Goal: Task Accomplishment & Management: Manage account settings

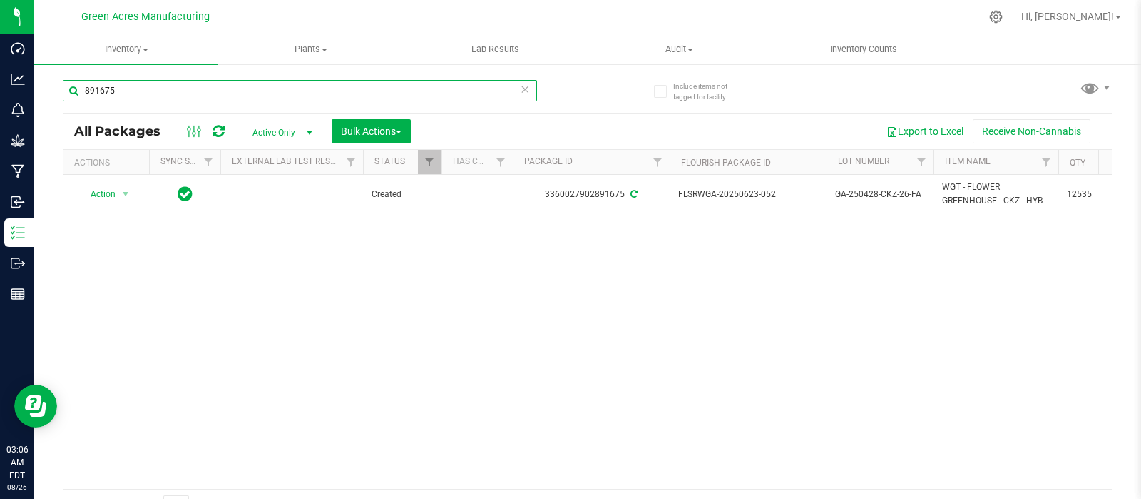
drag, startPoint x: 138, startPoint y: 80, endPoint x: 46, endPoint y: 83, distance: 91.4
click at [46, 83] on div "Include items not tagged for facility 891675 All Packages Active Only Active On…" at bounding box center [587, 280] width 1107 height 435
paste input "GA-0515-GPE-LB-01-CRUMBLE03"
type input "GA-0515-GPE-LB-01-CRUMBLE03"
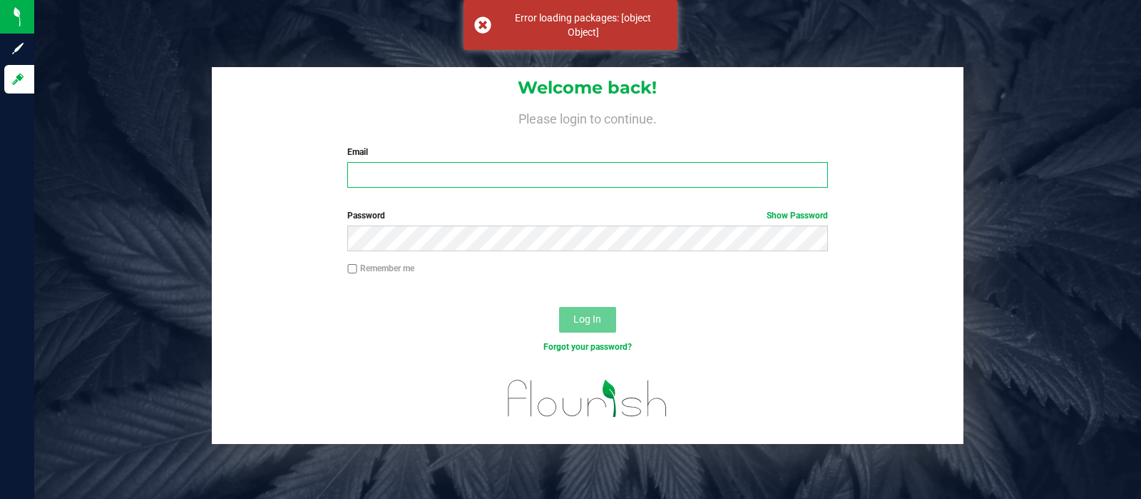
type input "[EMAIL_ADDRESS][DOMAIN_NAME]"
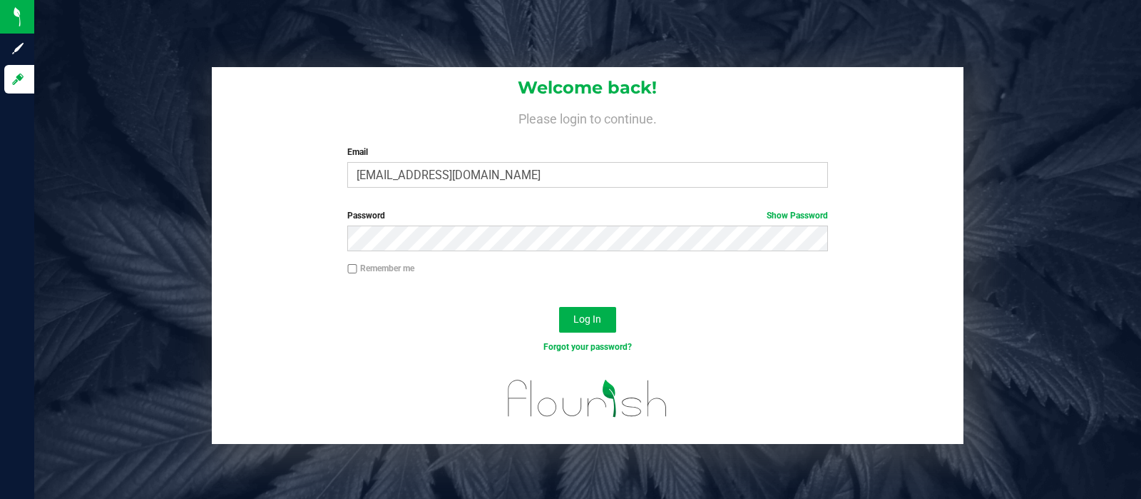
click at [353, 272] on input "Remember me" at bounding box center [352, 269] width 10 height 10
checkbox input "true"
click at [578, 316] on span "Log In" at bounding box center [588, 318] width 28 height 11
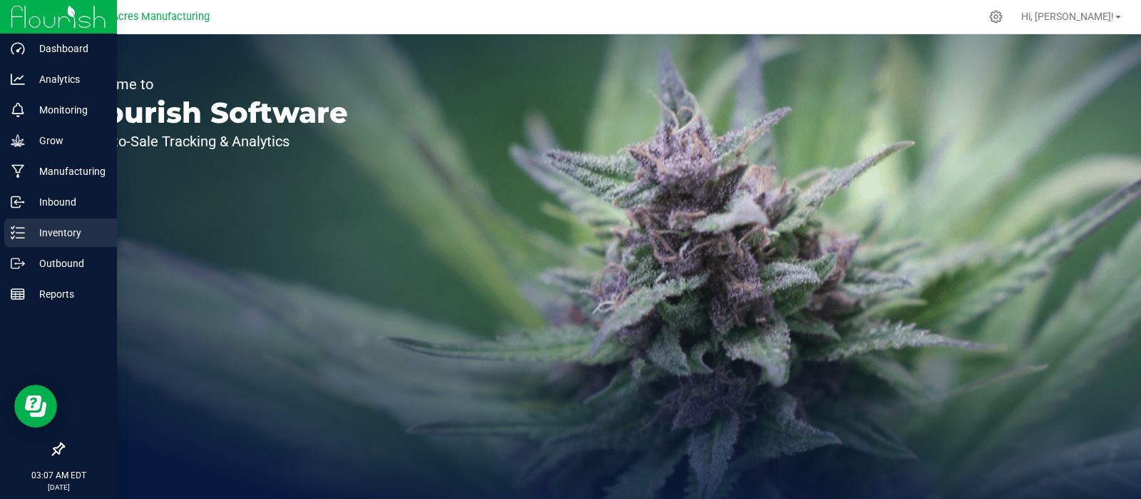
click at [63, 230] on p "Inventory" at bounding box center [68, 232] width 86 height 17
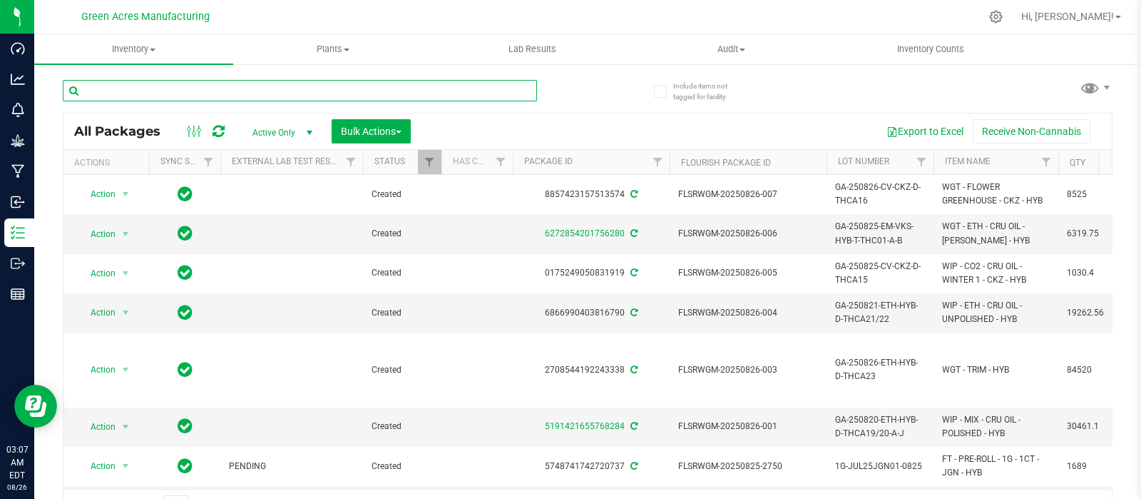
click at [235, 88] on input "text" at bounding box center [300, 90] width 474 height 21
paste input "GA-0515-GPE-LB-01-CRUMBLE03"
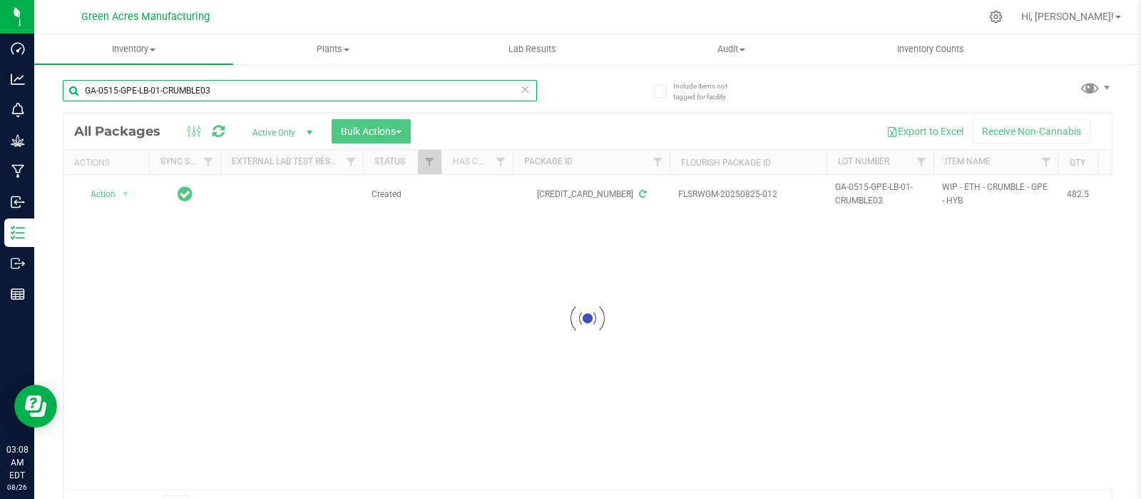
type input "GA-0515-GPE-LB-01-CRUMBLE03"
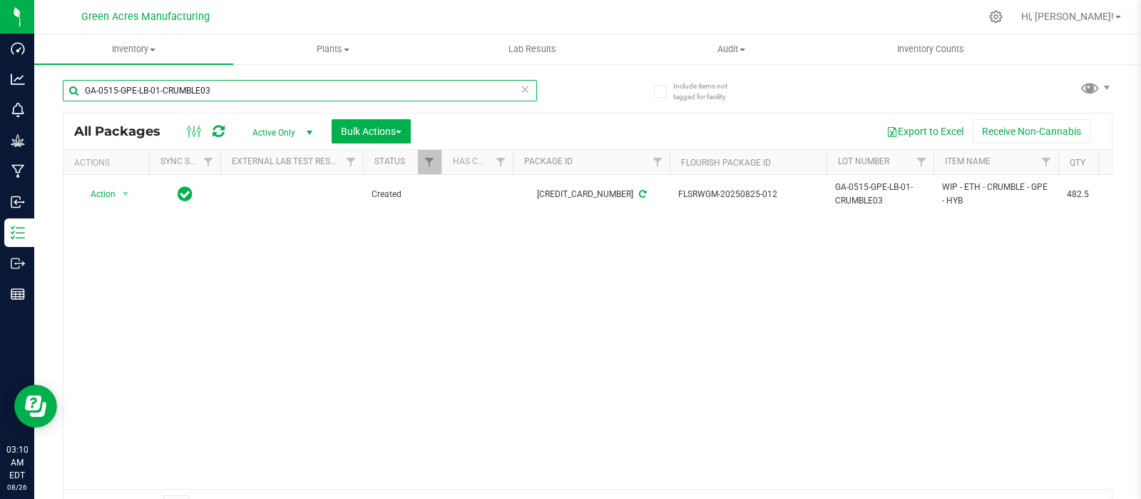
drag, startPoint x: 218, startPoint y: 93, endPoint x: 84, endPoint y: 87, distance: 134.2
click at [84, 87] on input "GA-0515-GPE-LB-01-CRUMBLE03" at bounding box center [300, 90] width 474 height 21
click at [300, 285] on div "Action Action Adjust qty Create package Edit attributes Global inventory Locate…" at bounding box center [587, 332] width 1049 height 314
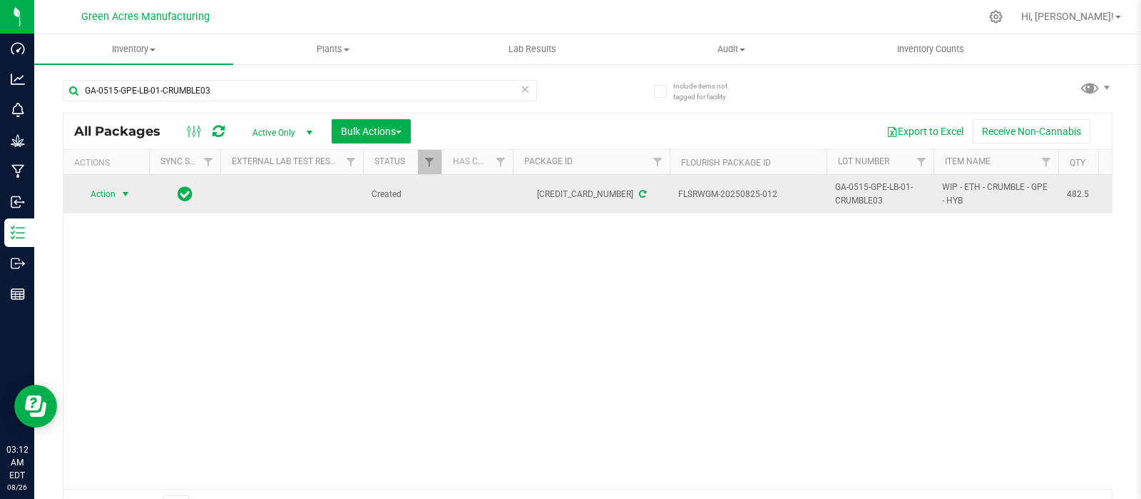
click at [123, 192] on span "select" at bounding box center [125, 193] width 11 height 11
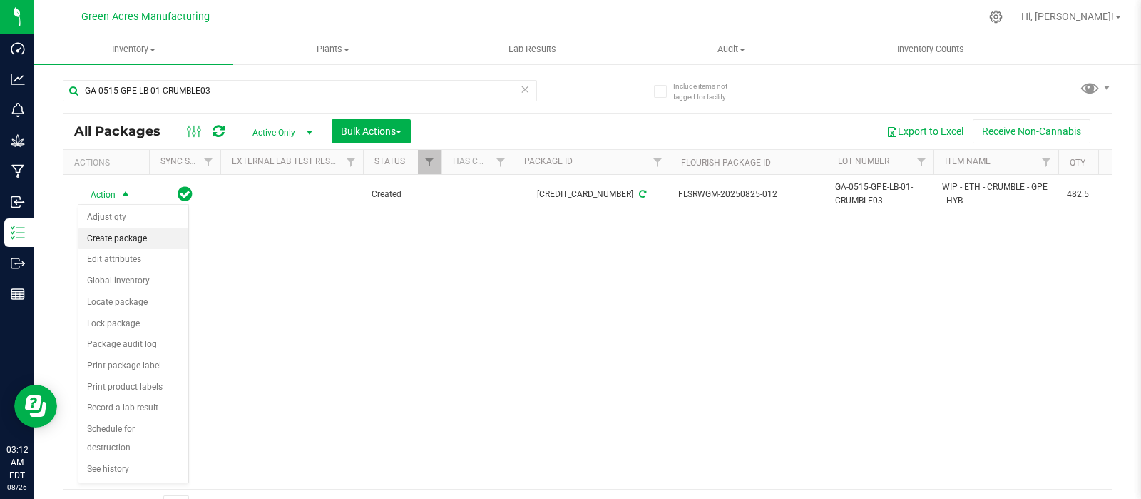
click at [112, 238] on li "Create package" at bounding box center [133, 238] width 110 height 21
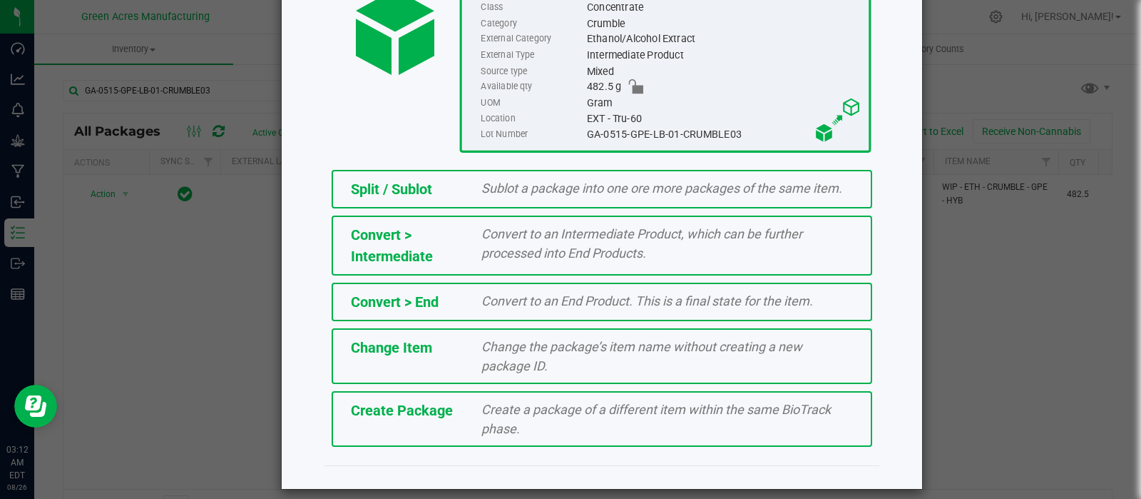
scroll to position [193, 0]
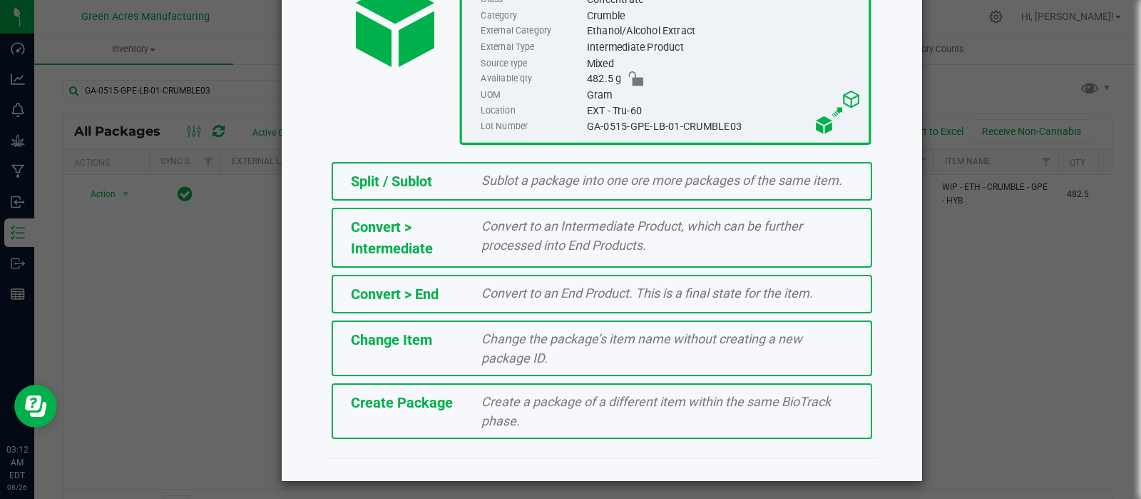
click at [482, 412] on span "Create a package of a different item within the same BioTrack phase." at bounding box center [657, 411] width 350 height 34
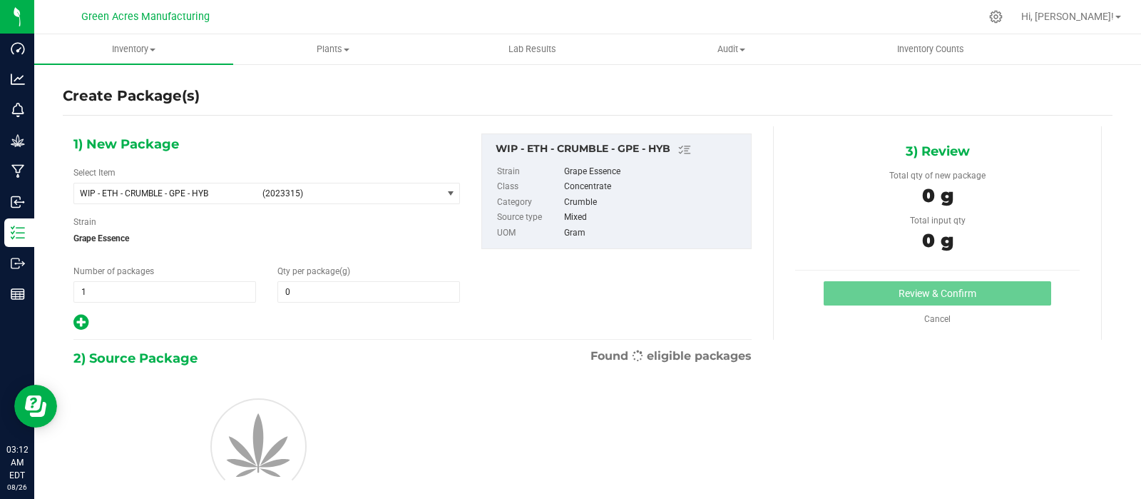
type input "0.0000"
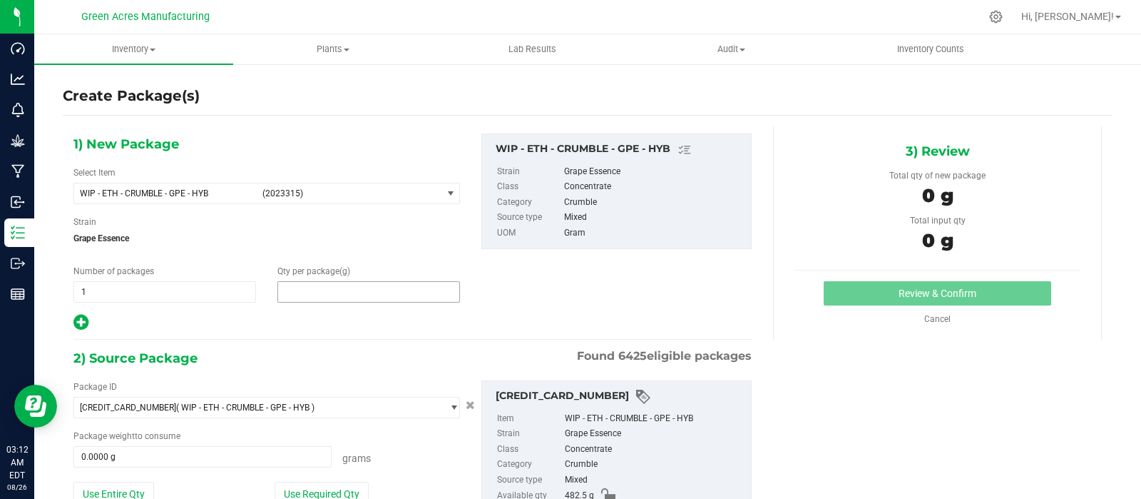
click at [350, 287] on span at bounding box center [368, 291] width 183 height 21
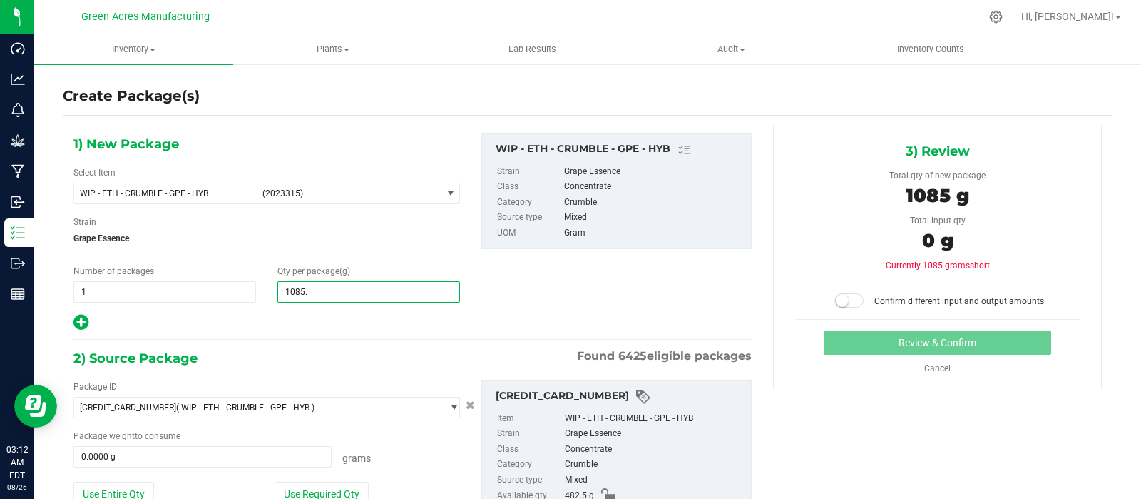
type input "1085.8"
type input "1,085.8000"
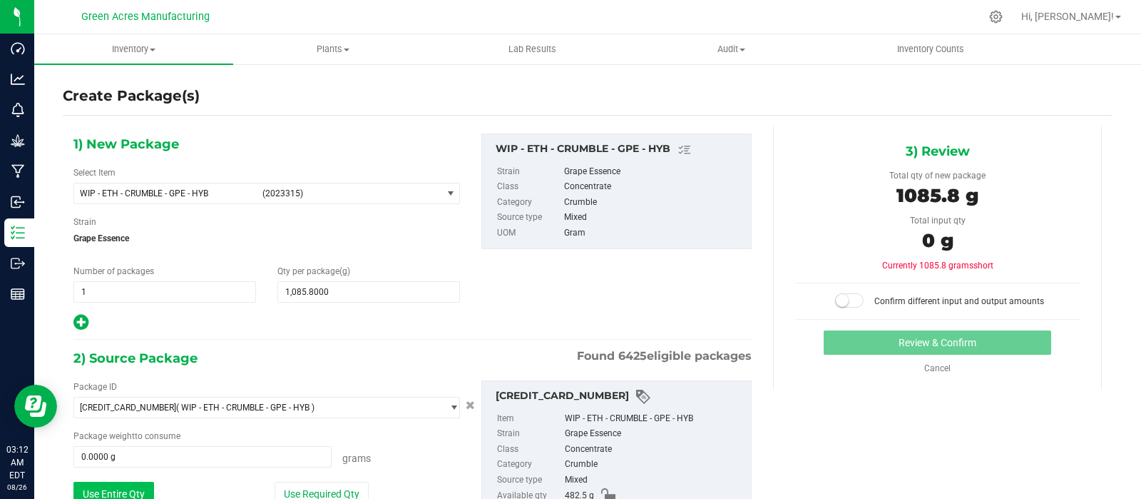
click at [138, 489] on button "Use Entire Qty" at bounding box center [113, 494] width 81 height 24
type input "482.5000 g"
click at [845, 297] on span at bounding box center [849, 300] width 29 height 14
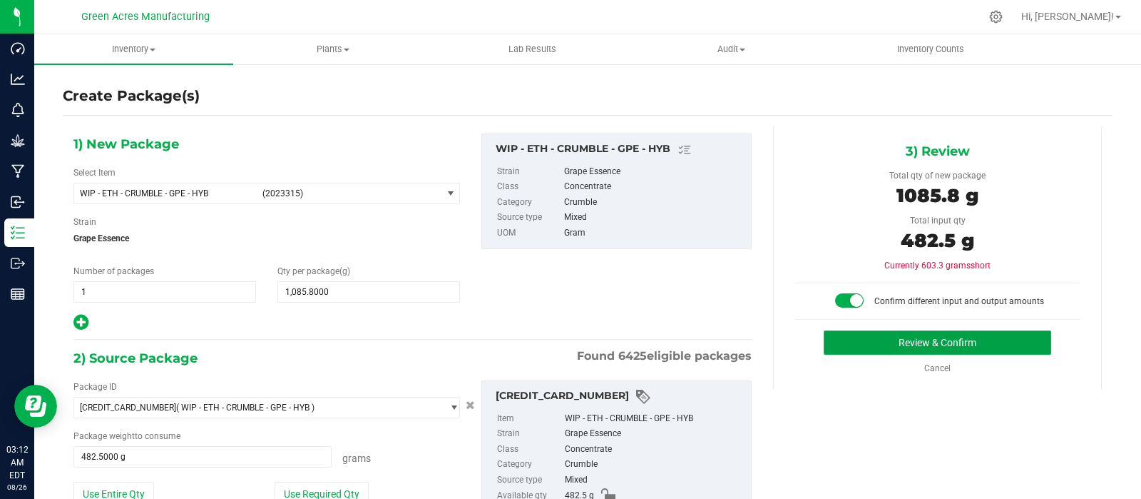
click at [880, 340] on button "Review & Confirm" at bounding box center [938, 342] width 228 height 24
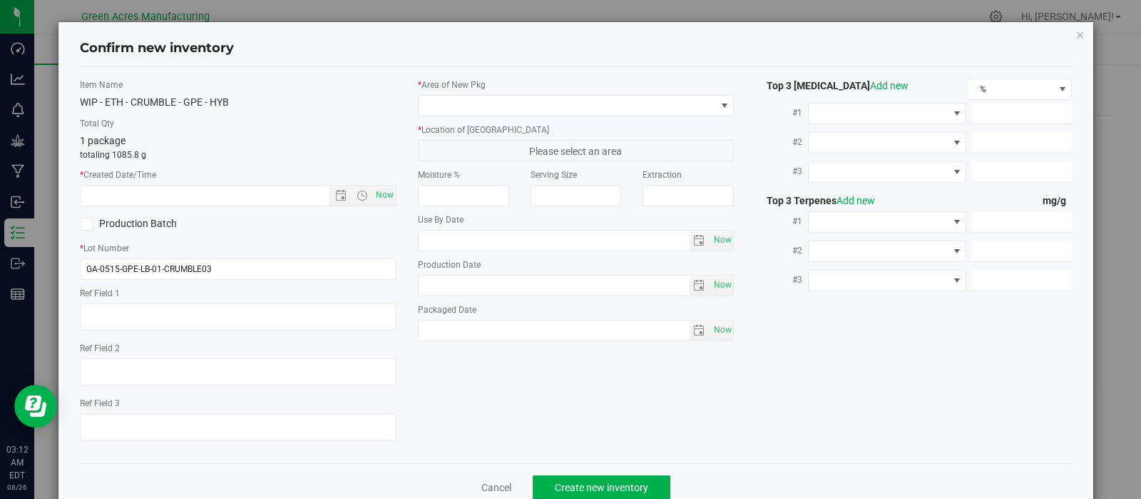
type textarea "GPE CRUMBLE"
click at [380, 194] on span "Now" at bounding box center [384, 195] width 24 height 21
type input "8/26/2025 3:12 AM"
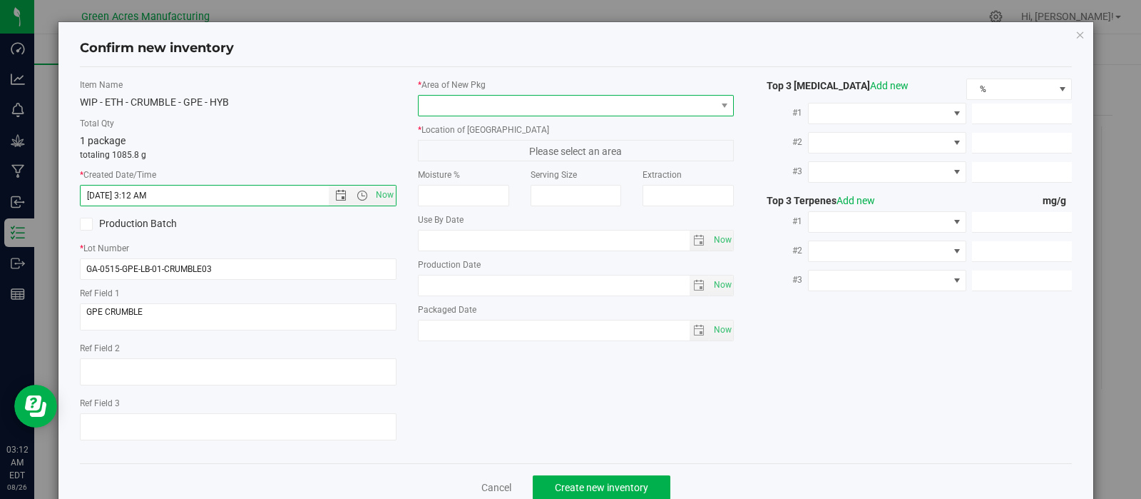
click at [715, 111] on span at bounding box center [724, 106] width 18 height 20
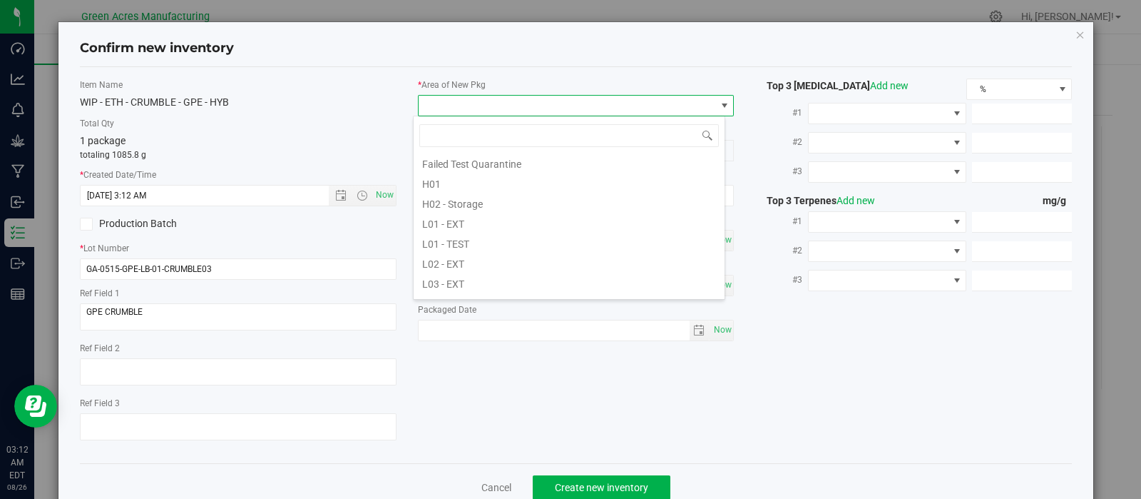
scroll to position [214, 0]
click at [564, 265] on li "L03 - EXT" at bounding box center [569, 270] width 311 height 20
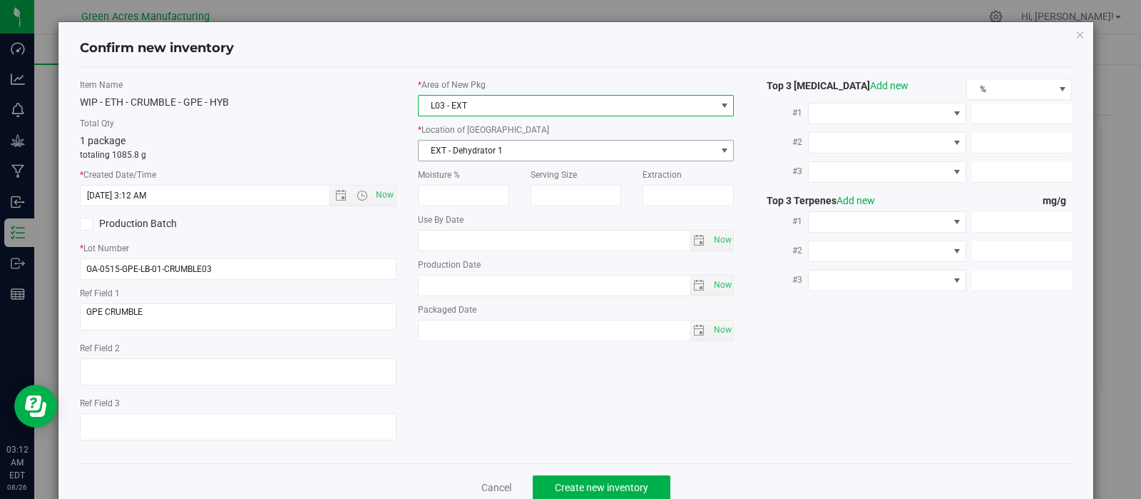
click at [697, 153] on span "EXT - Dehydrator 1" at bounding box center [567, 151] width 297 height 20
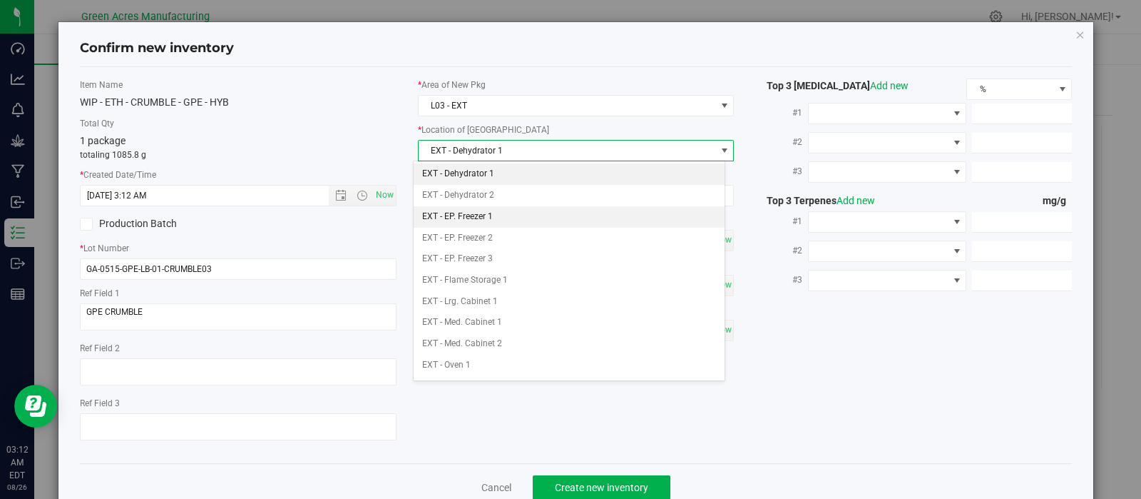
click at [499, 213] on li "EXT - EP. Freezer 1" at bounding box center [569, 216] width 311 height 21
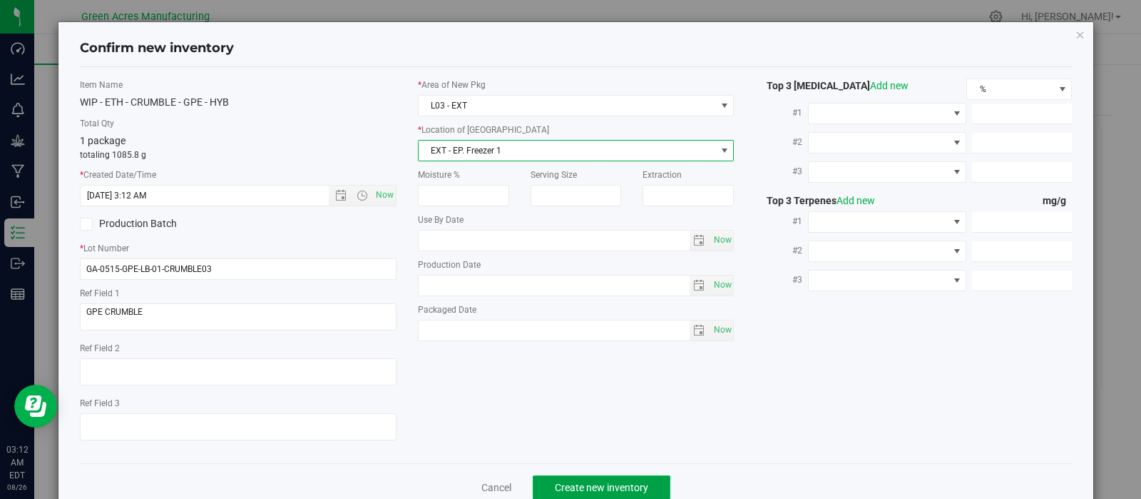
click at [583, 484] on span "Create new inventory" at bounding box center [601, 487] width 93 height 11
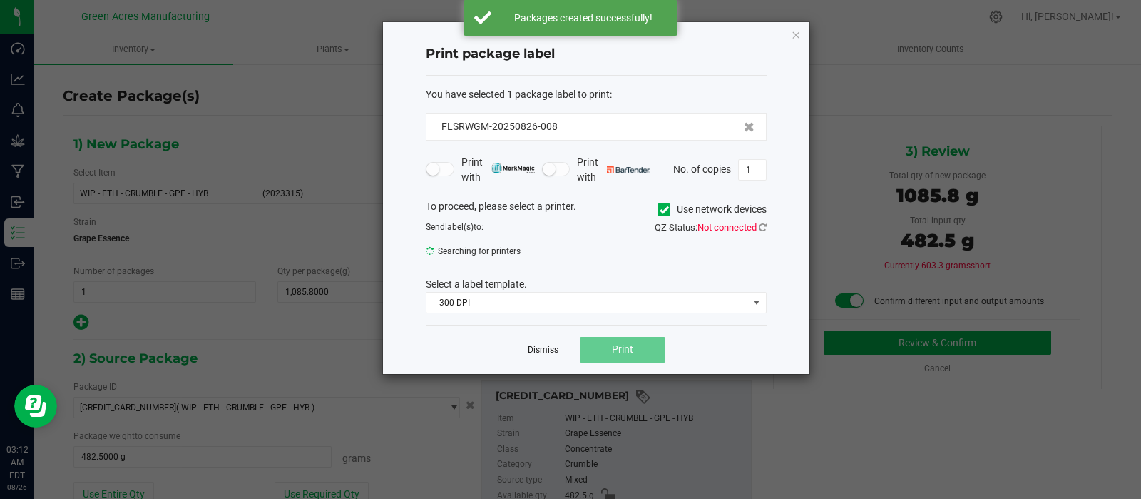
click at [537, 347] on link "Dismiss" at bounding box center [543, 350] width 31 height 12
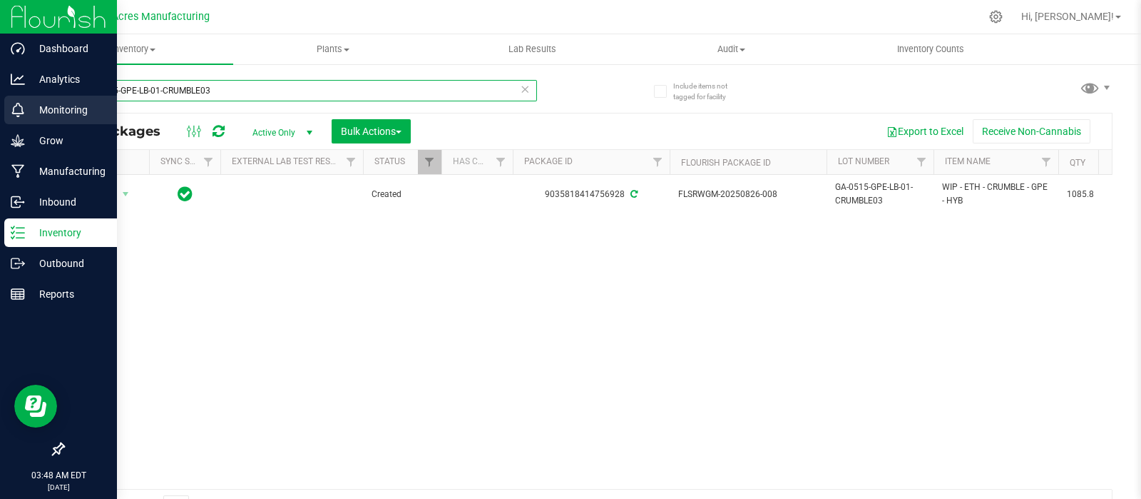
drag, startPoint x: 146, startPoint y: 98, endPoint x: 21, endPoint y: 107, distance: 125.1
click at [21, 107] on div "Dashboard Analytics Monitoring Grow Manufacturing Inbound Inventory Outbound Re…" at bounding box center [570, 249] width 1141 height 499
paste input "250826-CV-CKZ-D-THCA16"
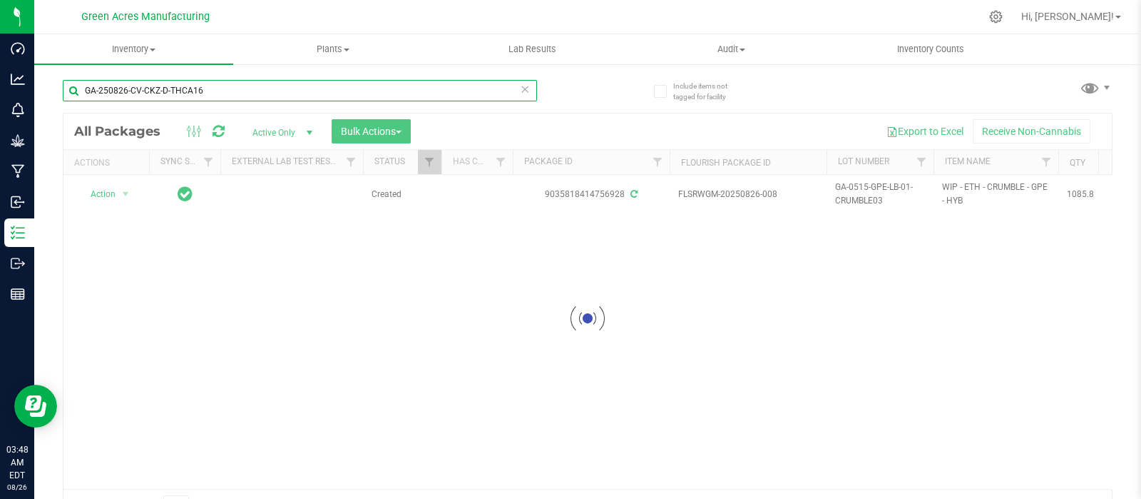
drag, startPoint x: 203, startPoint y: 91, endPoint x: 56, endPoint y: 88, distance: 147.0
click at [56, 88] on div "Include items not tagged for facility GA-250826-CV-CKZ-D-THCA16 Loading... All …" at bounding box center [587, 280] width 1107 height 435
type input "GA-250826-CV-CKZ-D-THCA16"
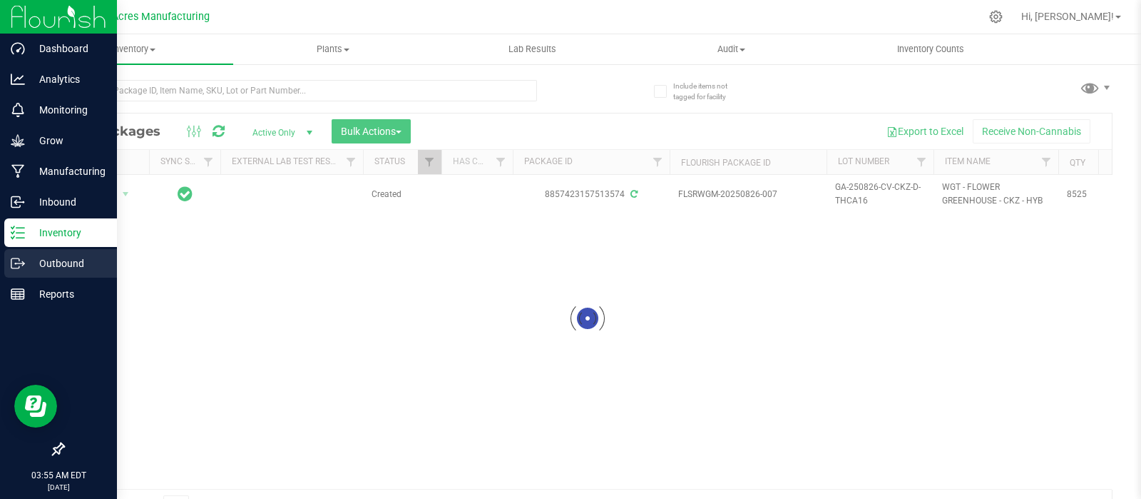
click at [62, 266] on p "Outbound" at bounding box center [68, 263] width 86 height 17
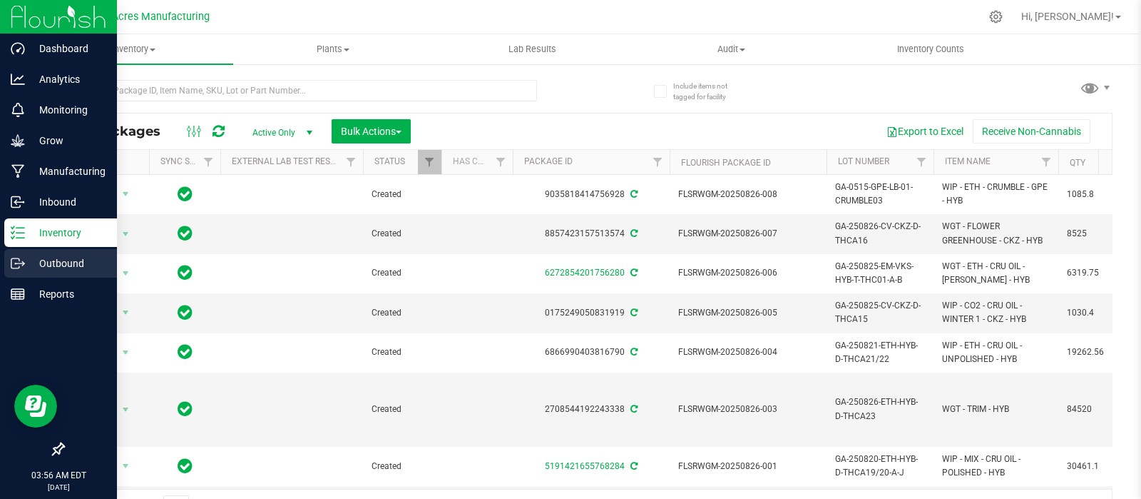
click at [55, 264] on p "Outbound" at bounding box center [68, 263] width 86 height 17
click at [54, 263] on p "Outbound" at bounding box center [68, 263] width 86 height 17
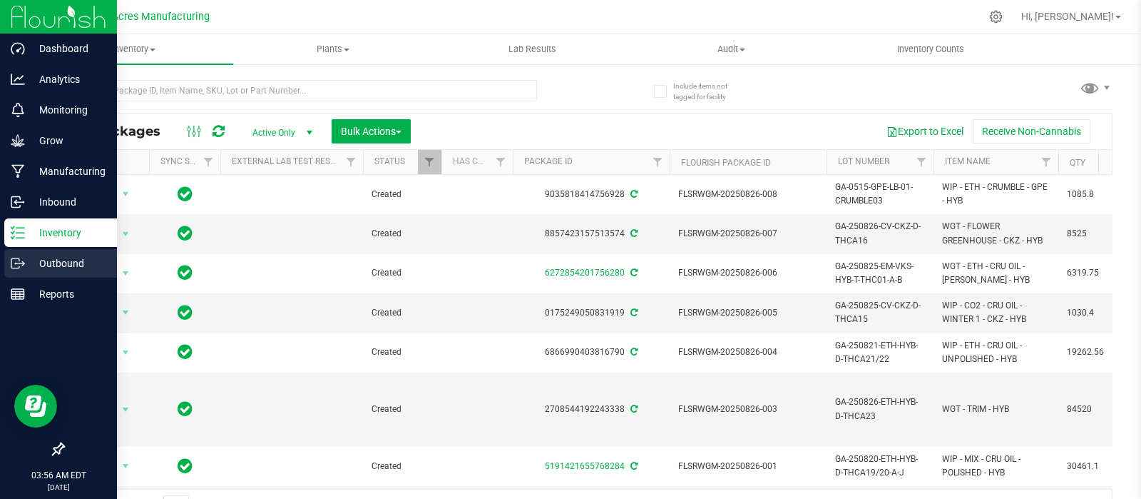
click at [54, 263] on p "Outbound" at bounding box center [68, 263] width 86 height 17
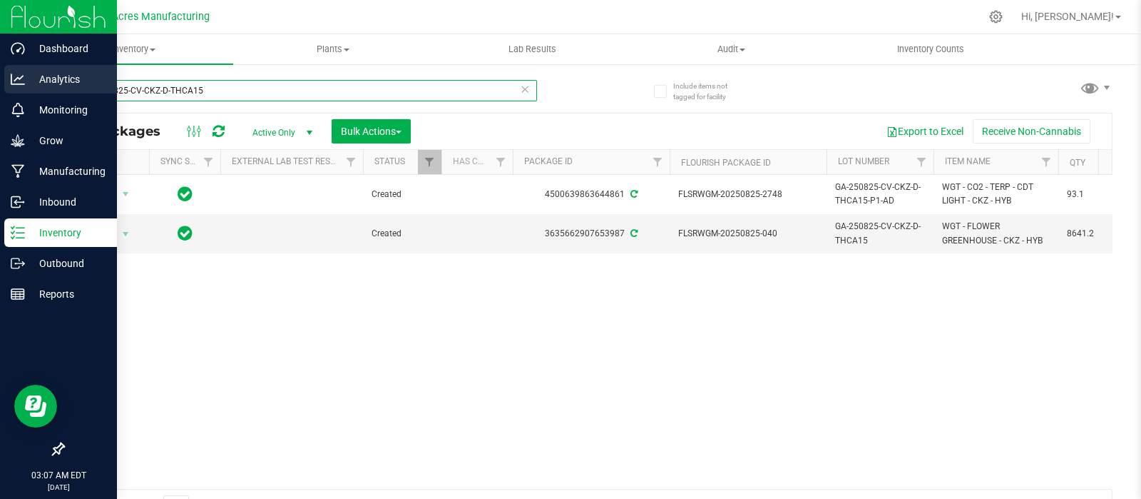
drag, startPoint x: 135, startPoint y: 88, endPoint x: 10, endPoint y: 87, distance: 124.8
click at [10, 87] on div "Dashboard Analytics Monitoring Grow Manufacturing Inbound Inventory Outbound Re…" at bounding box center [570, 249] width 1141 height 499
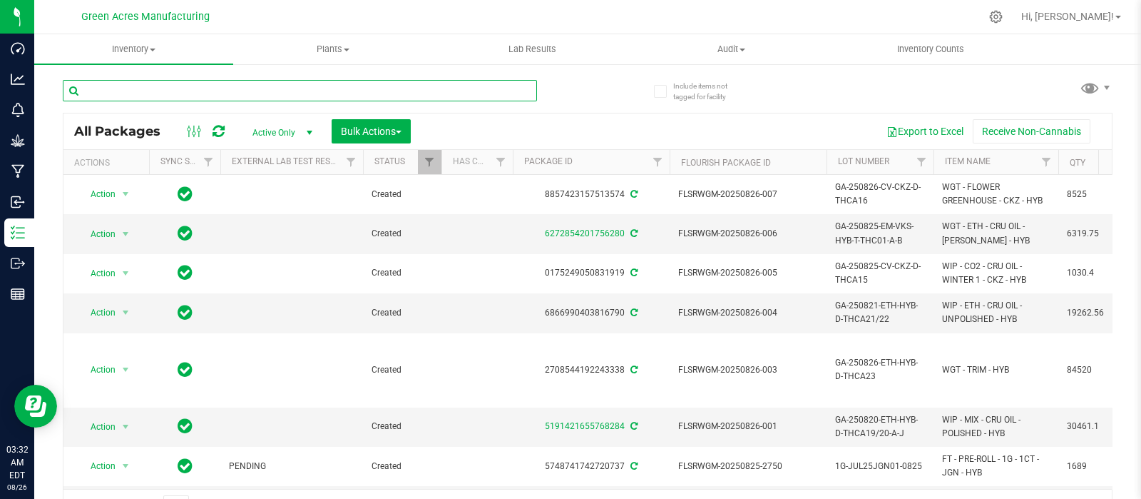
paste input "GA-250825-CV-CKZ-D-THCA15"
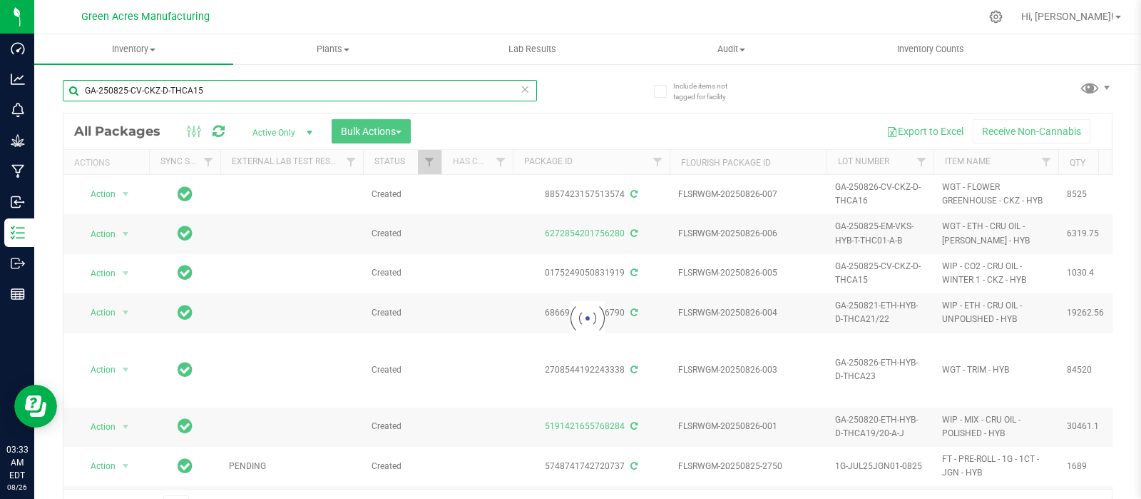
type input "GA-250825-CV-CKZ-D-THCA15"
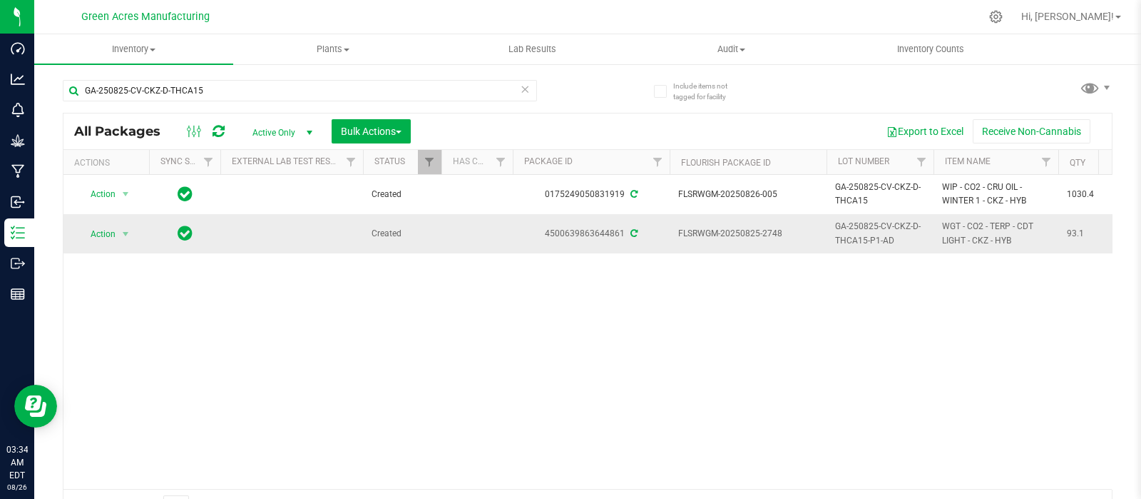
click at [905, 238] on span "GA-250825-CV-CKZ-D-THCA15-P1-AD" at bounding box center [880, 233] width 90 height 27
drag, startPoint x: 925, startPoint y: 231, endPoint x: 826, endPoint y: 229, distance: 98.5
click at [826, 229] on input "GA-250825-CV-CKZ-D-THCA15-P1-AD" at bounding box center [877, 234] width 102 height 22
drag, startPoint x: 208, startPoint y: 94, endPoint x: 65, endPoint y: 95, distance: 142.7
click at [64, 95] on input "GA-250825-CV-CKZ-D-THCA15" at bounding box center [300, 90] width 474 height 21
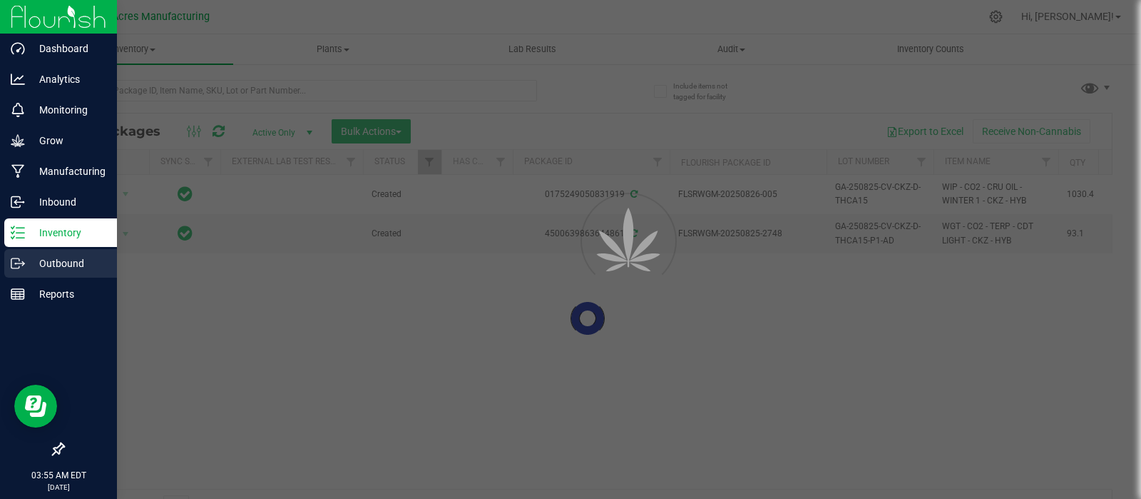
click at [63, 263] on p "Outbound" at bounding box center [68, 263] width 86 height 17
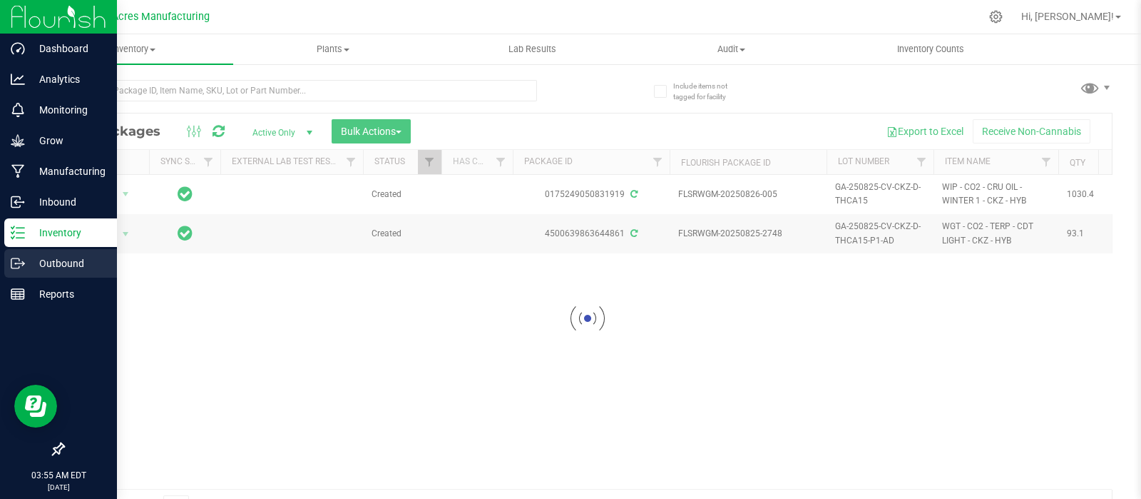
click at [63, 263] on p "Outbound" at bounding box center [68, 263] width 86 height 17
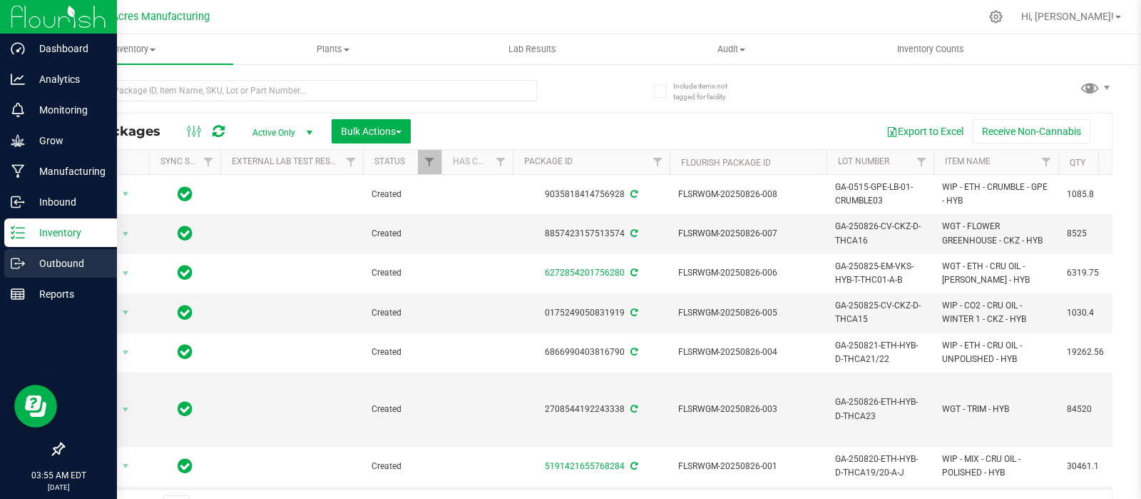
click at [59, 258] on p "Outbound" at bounding box center [68, 263] width 86 height 17
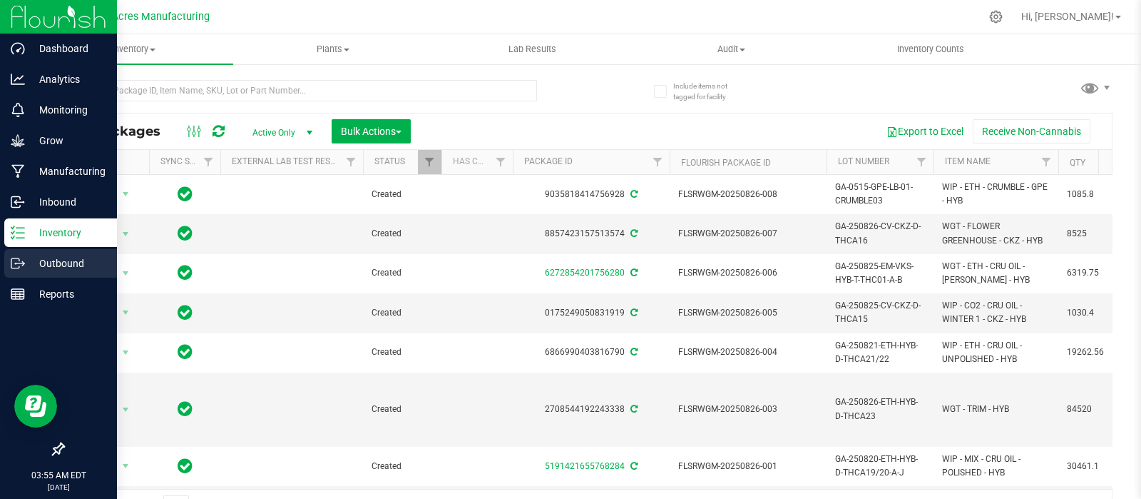
click at [59, 258] on p "Outbound" at bounding box center [68, 263] width 86 height 17
click at [101, 265] on p "Outbound" at bounding box center [68, 263] width 86 height 17
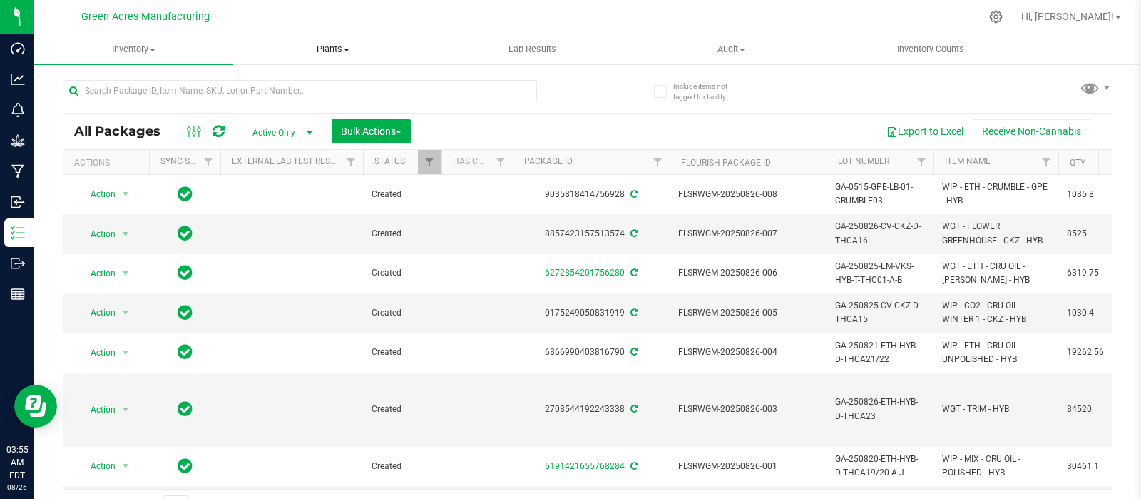
click at [396, 39] on uib-tab-heading "Plants All plants Waste log" at bounding box center [333, 49] width 198 height 29
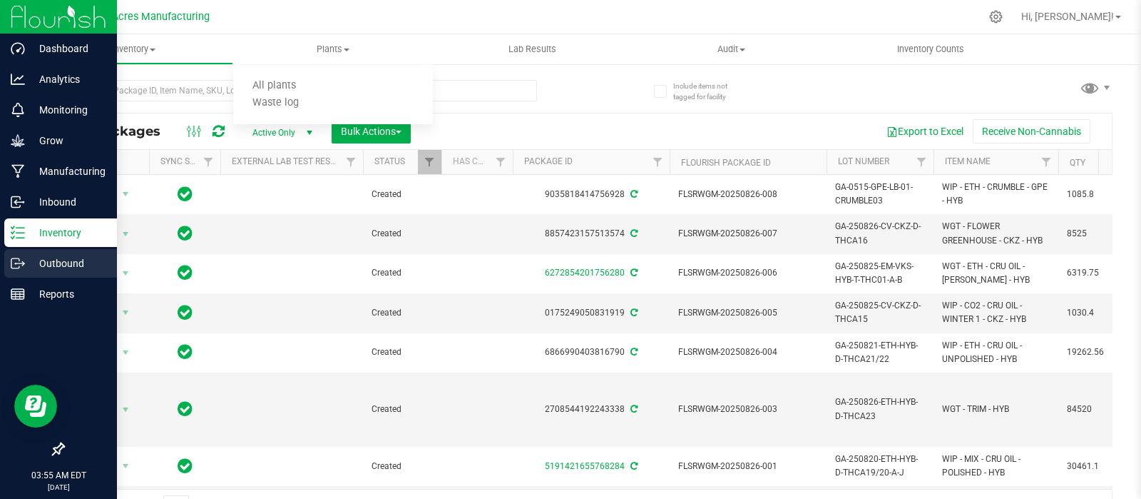
click at [71, 261] on p "Outbound" at bounding box center [68, 263] width 86 height 17
click at [59, 256] on p "Outbound" at bounding box center [68, 263] width 86 height 17
click at [18, 263] on icon at bounding box center [18, 263] width 14 height 14
click at [18, 263] on line at bounding box center [20, 263] width 8 height 0
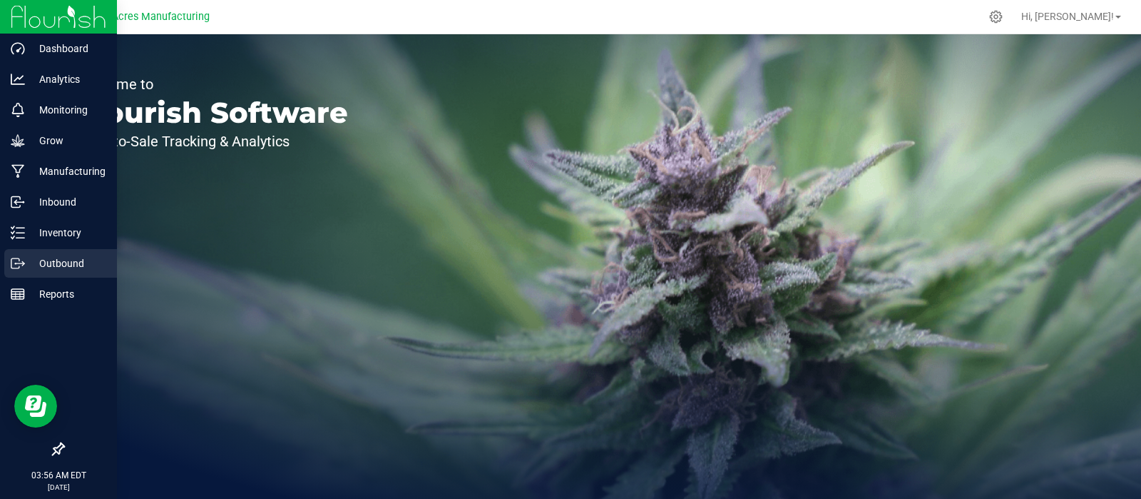
click at [64, 264] on p "Outbound" at bounding box center [68, 263] width 86 height 17
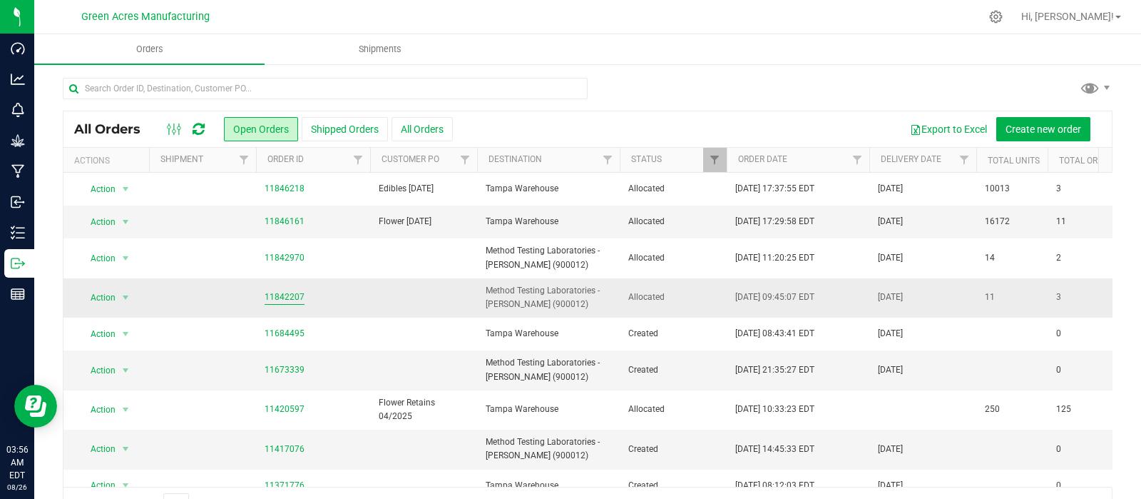
click at [274, 295] on link "11842207" at bounding box center [285, 297] width 40 height 14
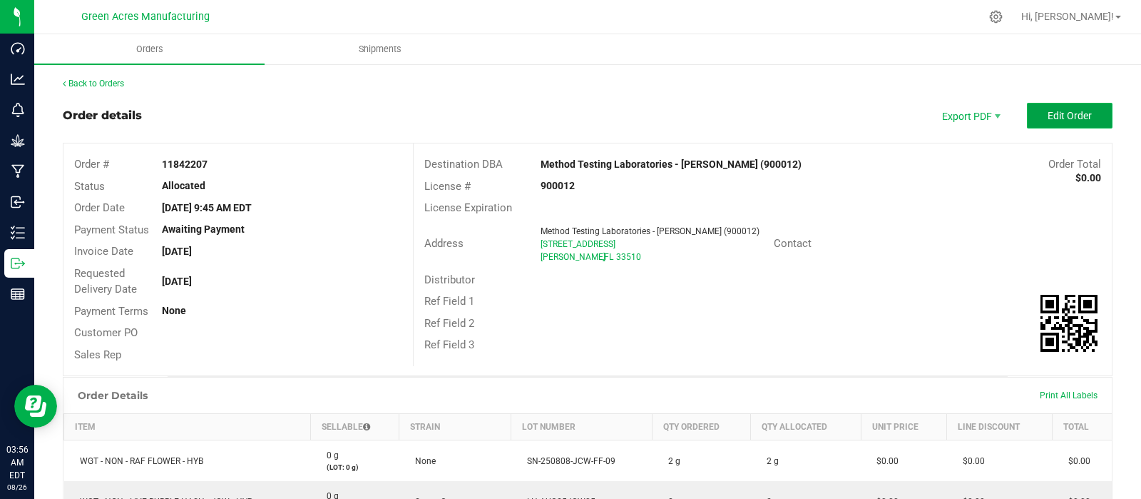
click at [1048, 112] on span "Edit Order" at bounding box center [1070, 115] width 44 height 11
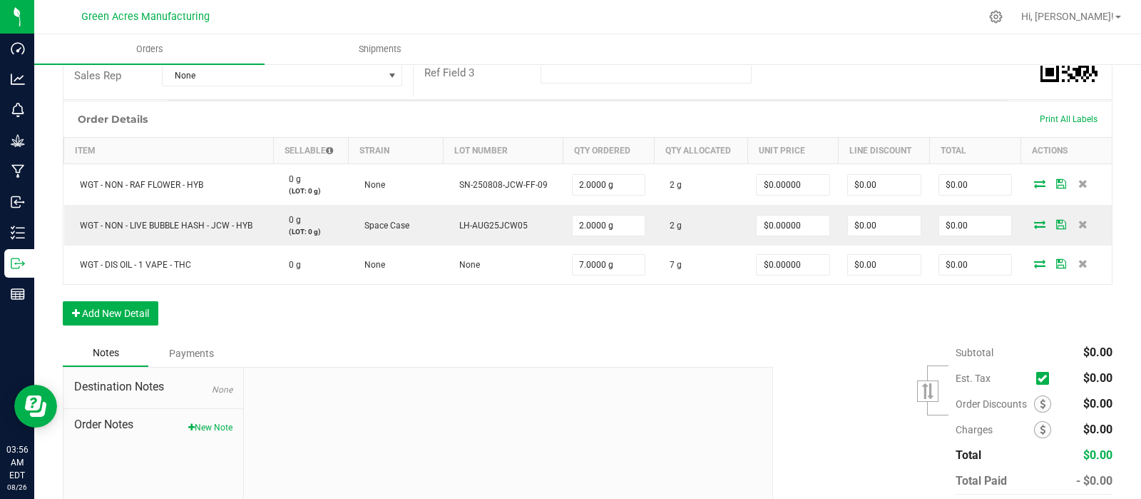
scroll to position [332, 0]
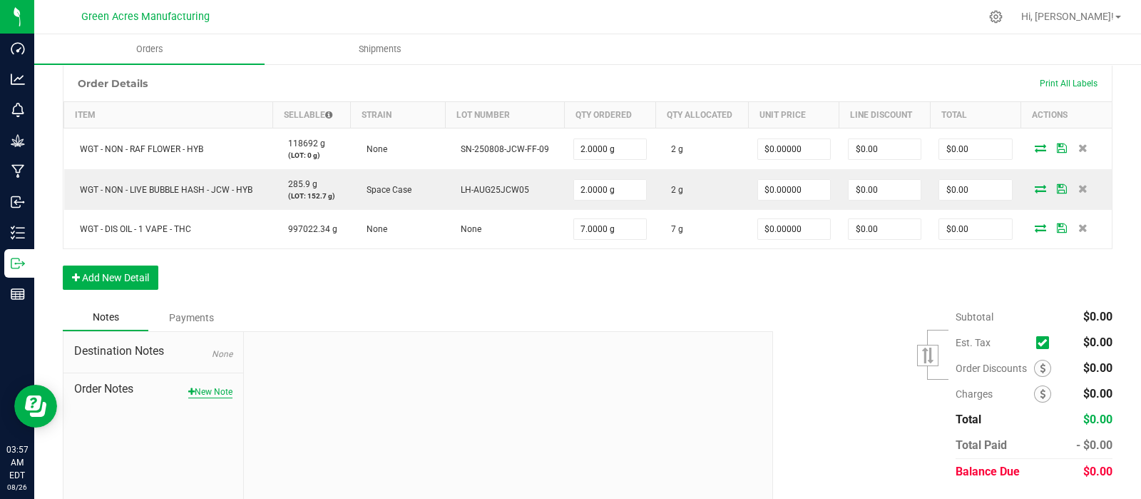
click at [203, 391] on button "New Note" at bounding box center [210, 391] width 44 height 13
click at [348, 387] on input "Note Title" at bounding box center [509, 390] width 508 height 21
type input "Seal Tag#, Destination, Created By"
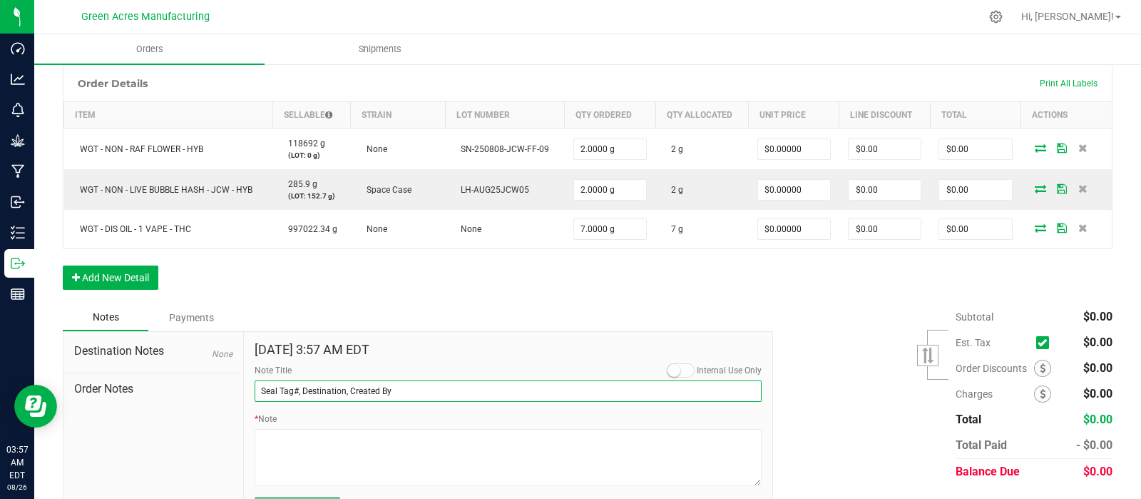
drag, startPoint x: 390, startPoint y: 386, endPoint x: 254, endPoint y: 387, distance: 136.3
click at [255, 387] on input "Seal Tag#, Destination, Created By" at bounding box center [509, 390] width 508 height 21
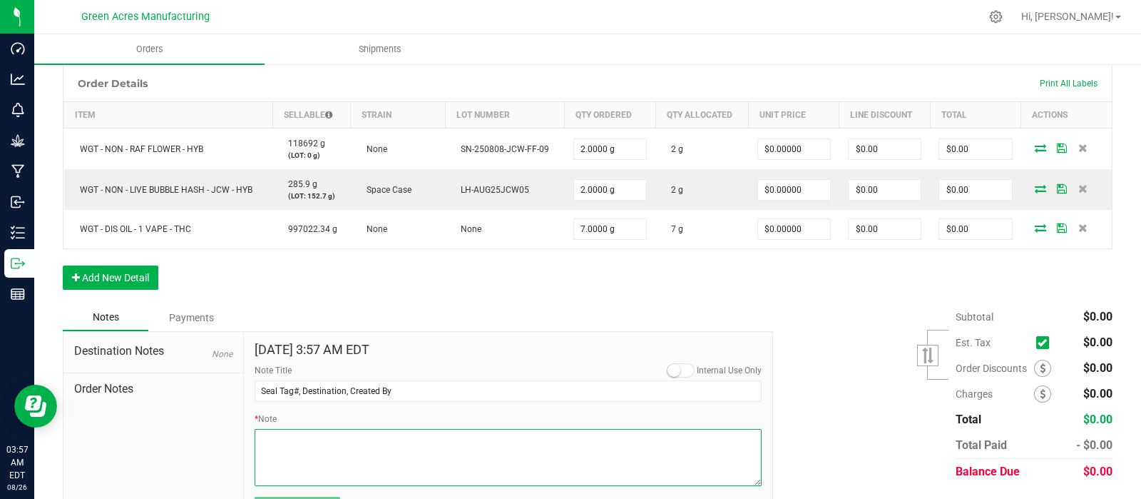
click at [278, 444] on textarea "* Note" at bounding box center [509, 457] width 508 height 57
paste textarea "Seal Tag#, Destination, Created By"
click at [292, 435] on textarea "* Note" at bounding box center [509, 457] width 508 height 57
click at [295, 435] on textarea "* Note" at bounding box center [509, 457] width 508 height 57
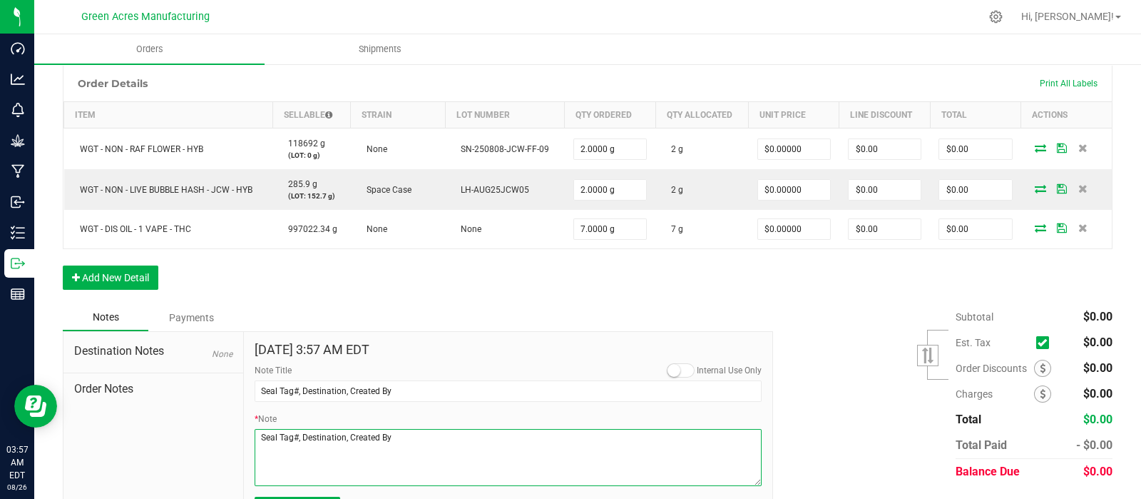
click at [324, 447] on textarea "* Note" at bounding box center [509, 457] width 508 height 57
click at [295, 434] on textarea "* Note" at bounding box center [509, 457] width 508 height 57
click at [264, 451] on textarea "* Note" at bounding box center [509, 457] width 508 height 57
click at [300, 443] on textarea "* Note" at bounding box center [509, 457] width 508 height 57
click at [263, 461] on textarea "* Note" at bounding box center [509, 457] width 508 height 57
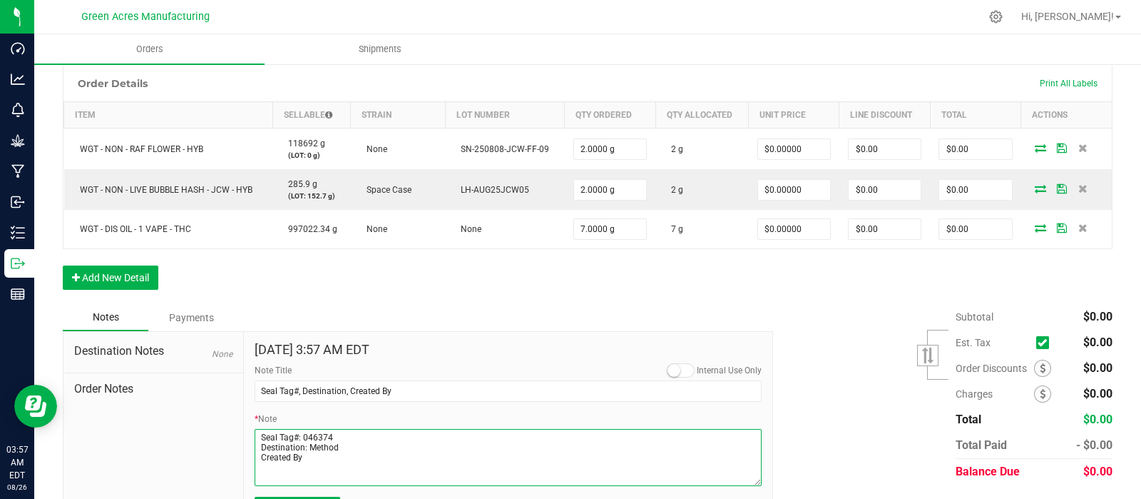
click at [305, 454] on textarea "* Note" at bounding box center [509, 457] width 508 height 57
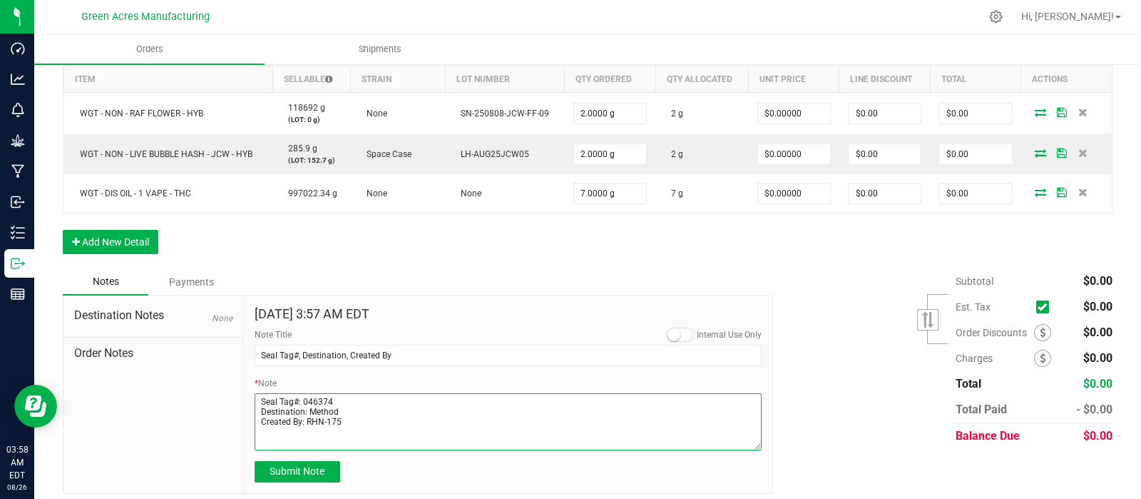
scroll to position [377, 0]
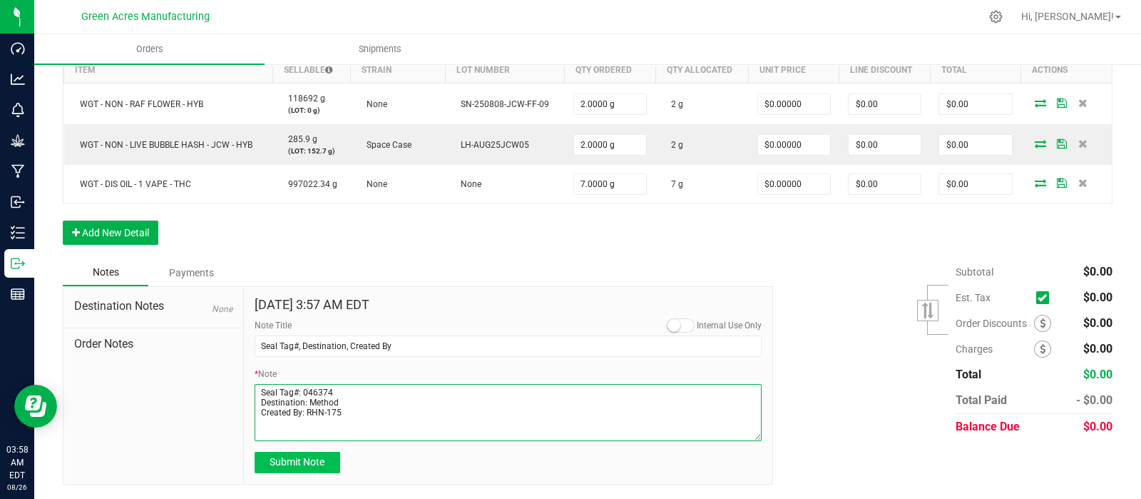
type textarea "Seal Tag#: 046374 Destination: Method Created By: RHN-175"
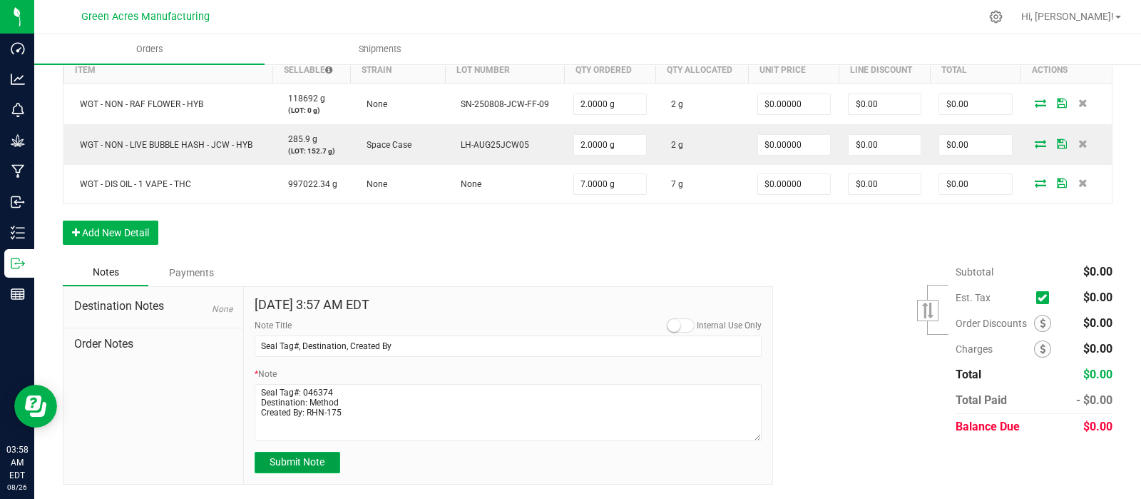
click at [290, 457] on span "Submit Note" at bounding box center [297, 461] width 55 height 11
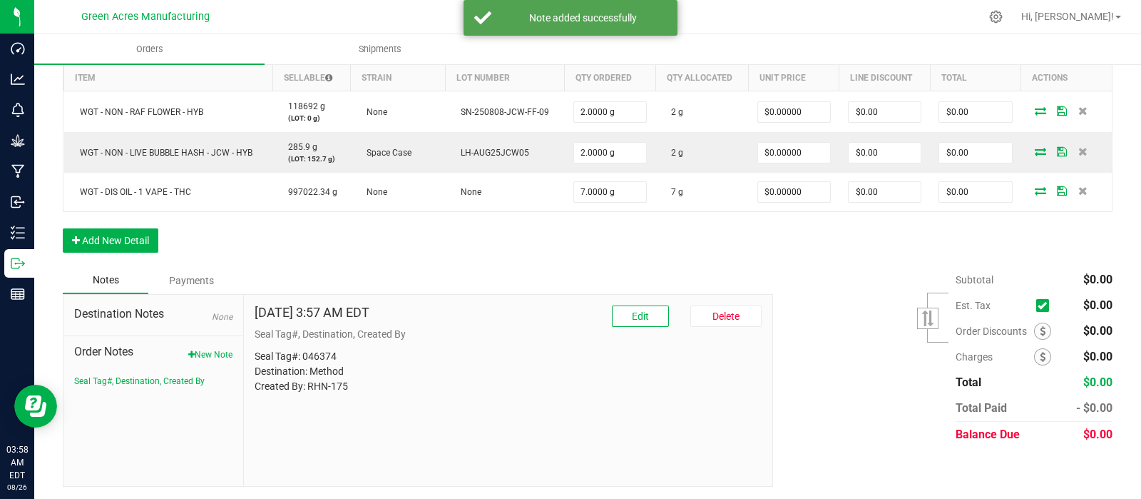
scroll to position [0, 0]
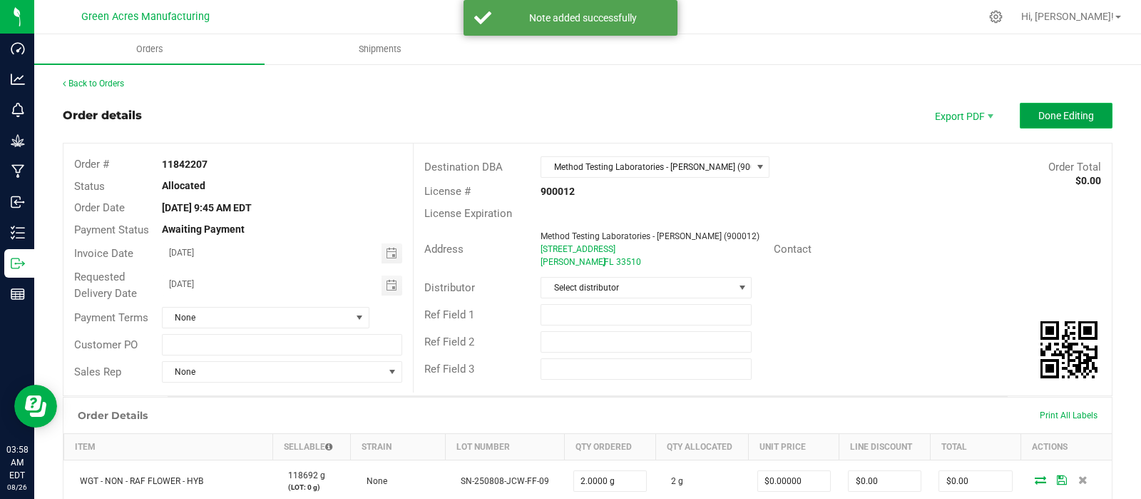
click at [1045, 116] on span "Done Editing" at bounding box center [1067, 115] width 56 height 11
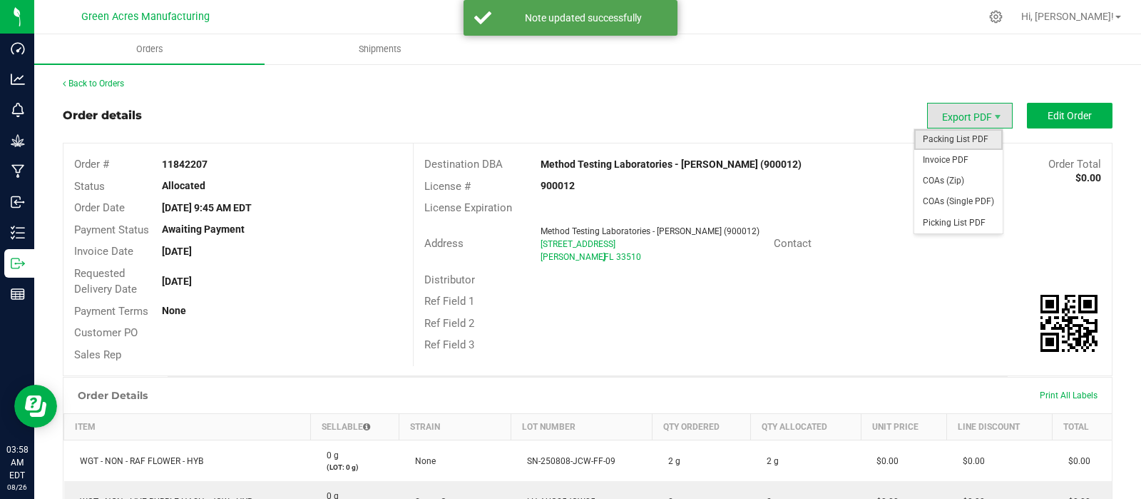
click at [943, 141] on span "Packing List PDF" at bounding box center [959, 139] width 88 height 21
